Goal: Information Seeking & Learning: Learn about a topic

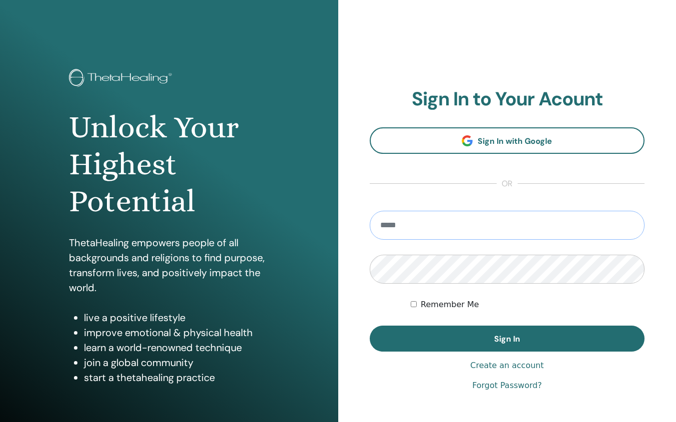
type input "**********"
click at [507, 339] on button "Sign In" at bounding box center [507, 339] width 275 height 26
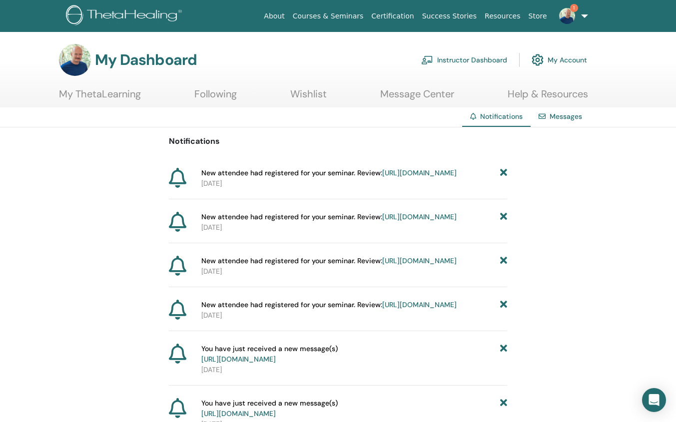
click at [107, 94] on link "My ThetaLearning" at bounding box center [100, 97] width 82 height 19
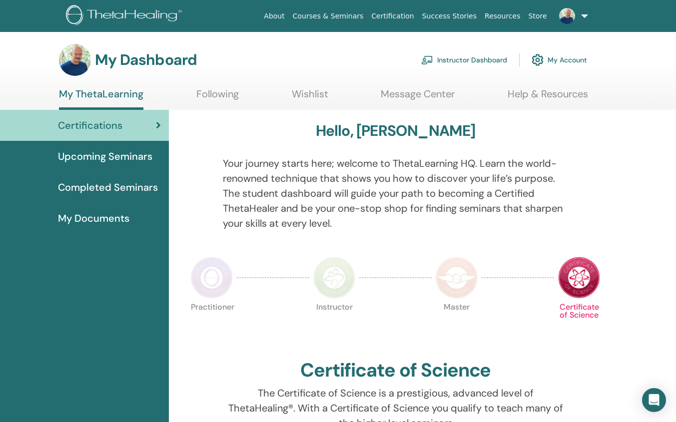
click at [109, 188] on span "Completed Seminars" at bounding box center [108, 187] width 100 height 15
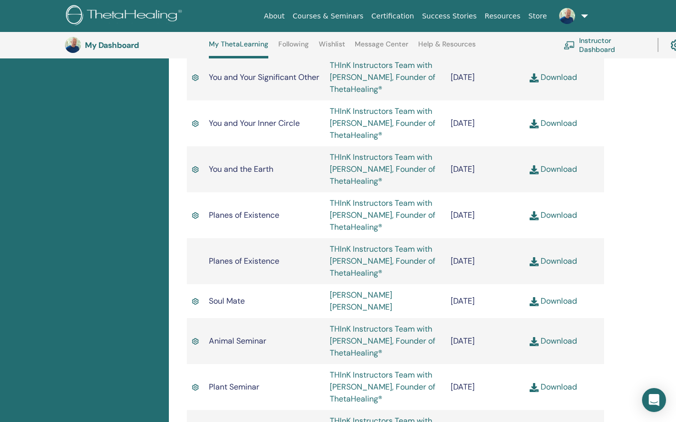
scroll to position [753, 0]
click at [354, 14] on link "Courses & Seminars" at bounding box center [328, 16] width 79 height 18
